Goal: Information Seeking & Learning: Understand process/instructions

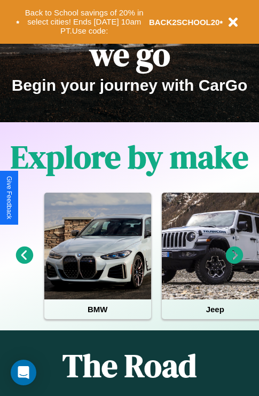
scroll to position [164, 0]
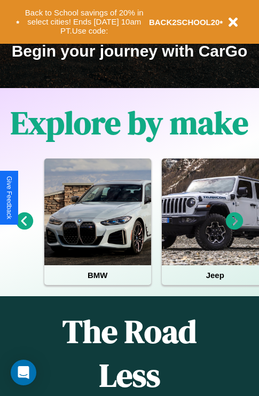
click at [234, 228] on icon at bounding box center [234, 221] width 18 height 18
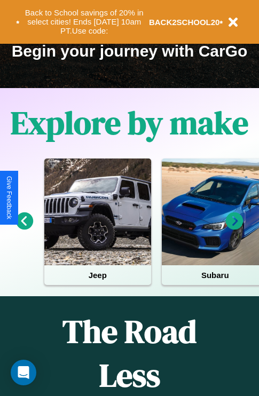
click at [234, 228] on icon at bounding box center [234, 221] width 18 height 18
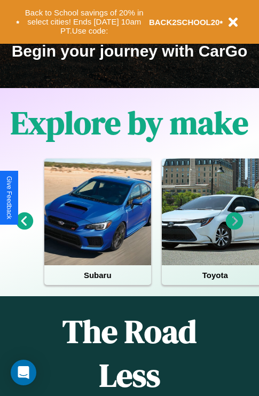
click at [234, 228] on icon at bounding box center [234, 221] width 18 height 18
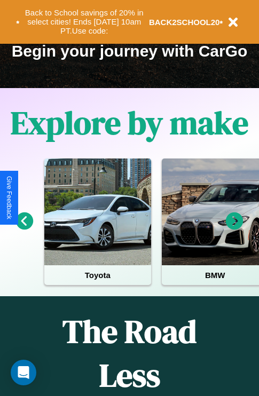
click at [234, 228] on icon at bounding box center [234, 221] width 18 height 18
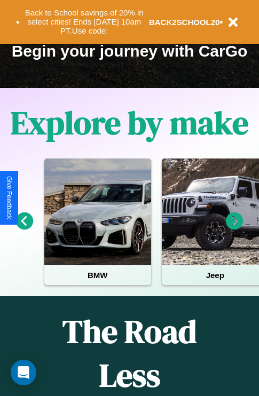
click at [234, 228] on icon at bounding box center [234, 221] width 18 height 18
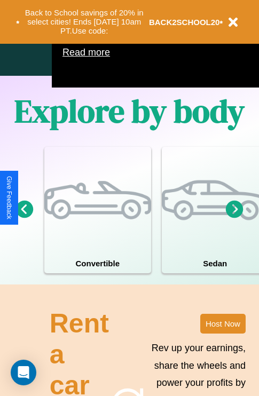
scroll to position [831, 0]
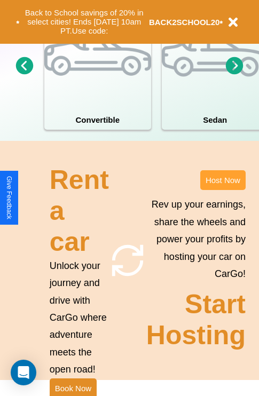
click at [222, 190] on button "Host Now" at bounding box center [222, 180] width 45 height 20
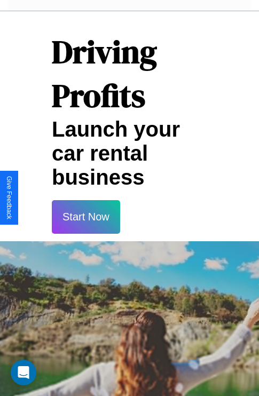
scroll to position [1569, 0]
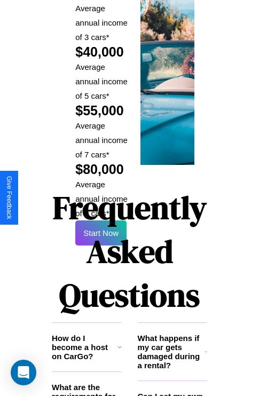
click at [101, 197] on h1 "Frequently Asked Questions" at bounding box center [129, 251] width 155 height 142
